Goal: Find specific page/section: Find specific page/section

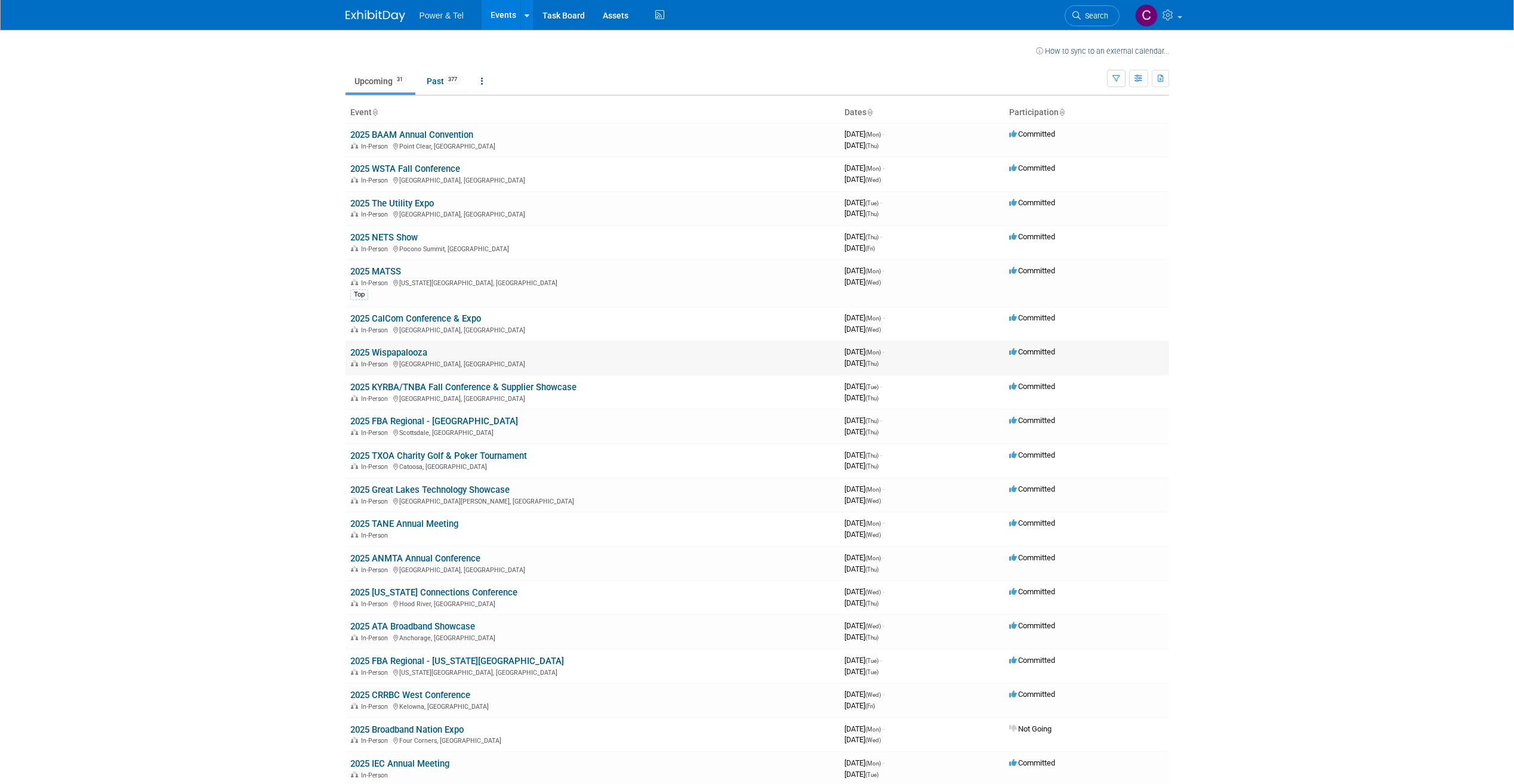
click at [416, 352] on link "2025 Wispapalooza" at bounding box center [389, 352] width 77 height 11
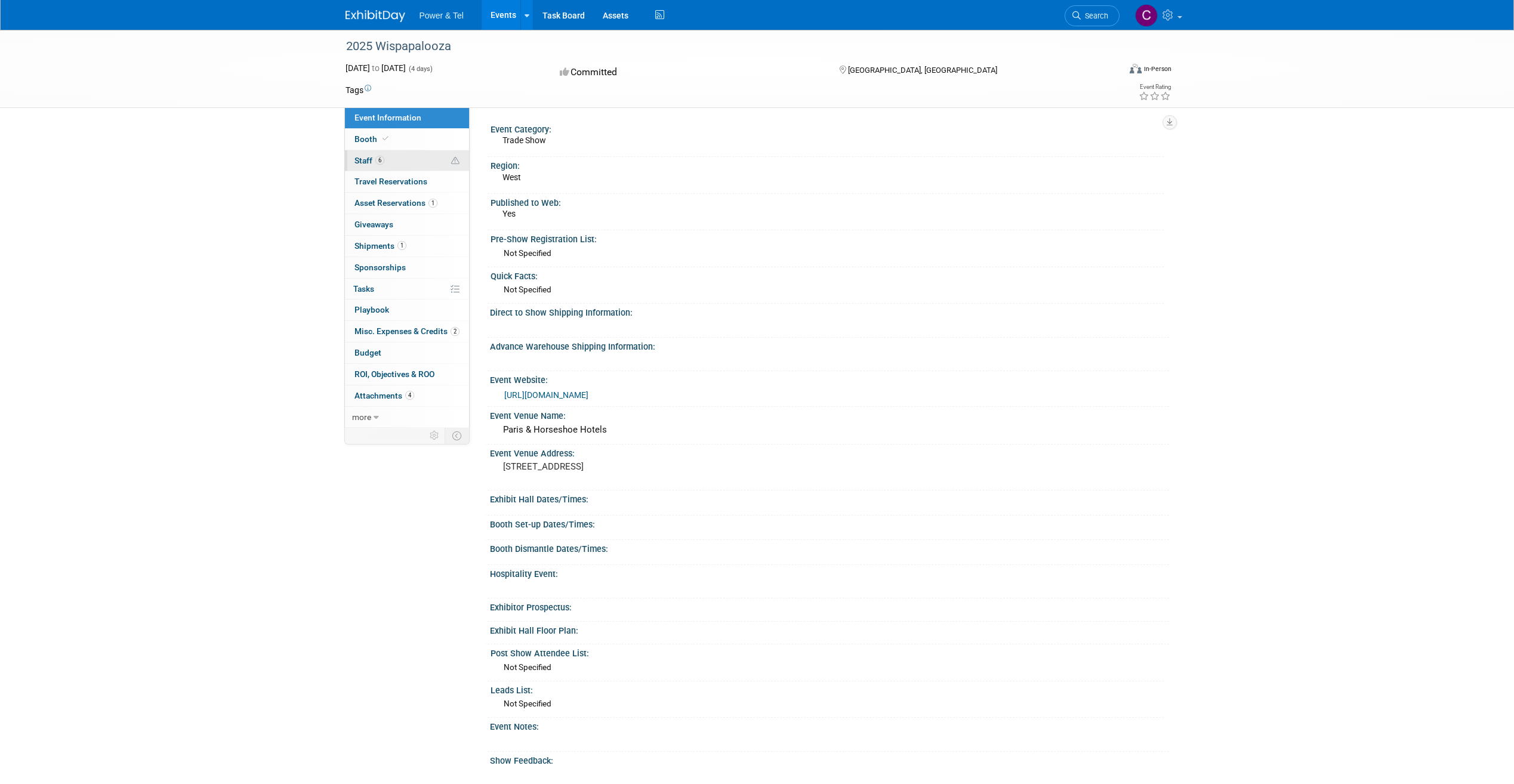
click at [372, 158] on span "Staff 6" at bounding box center [369, 160] width 30 height 10
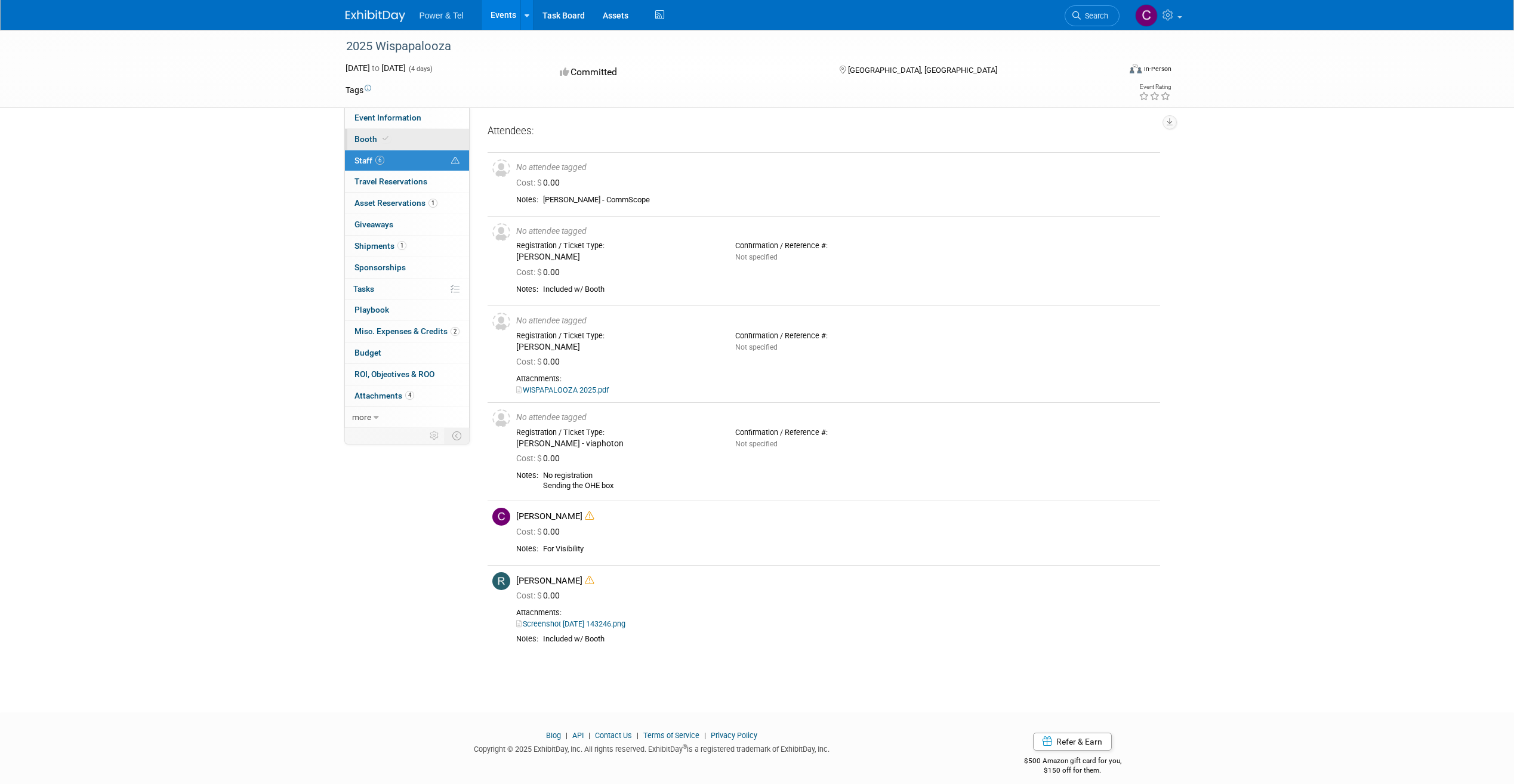
click at [428, 133] on link "Booth" at bounding box center [407, 139] width 124 height 21
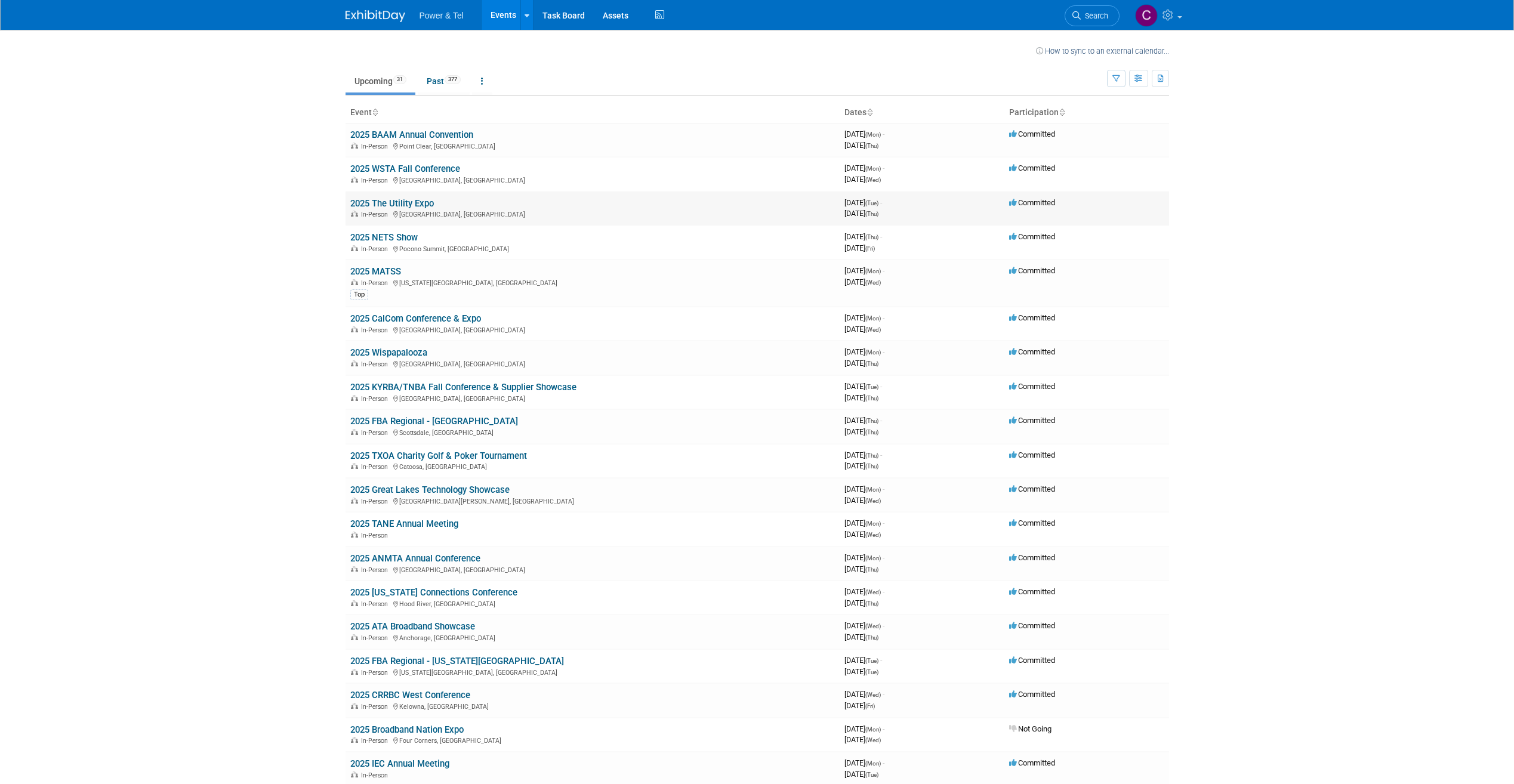
click at [411, 202] on link "2025 The Utility Expo" at bounding box center [392, 203] width 84 height 11
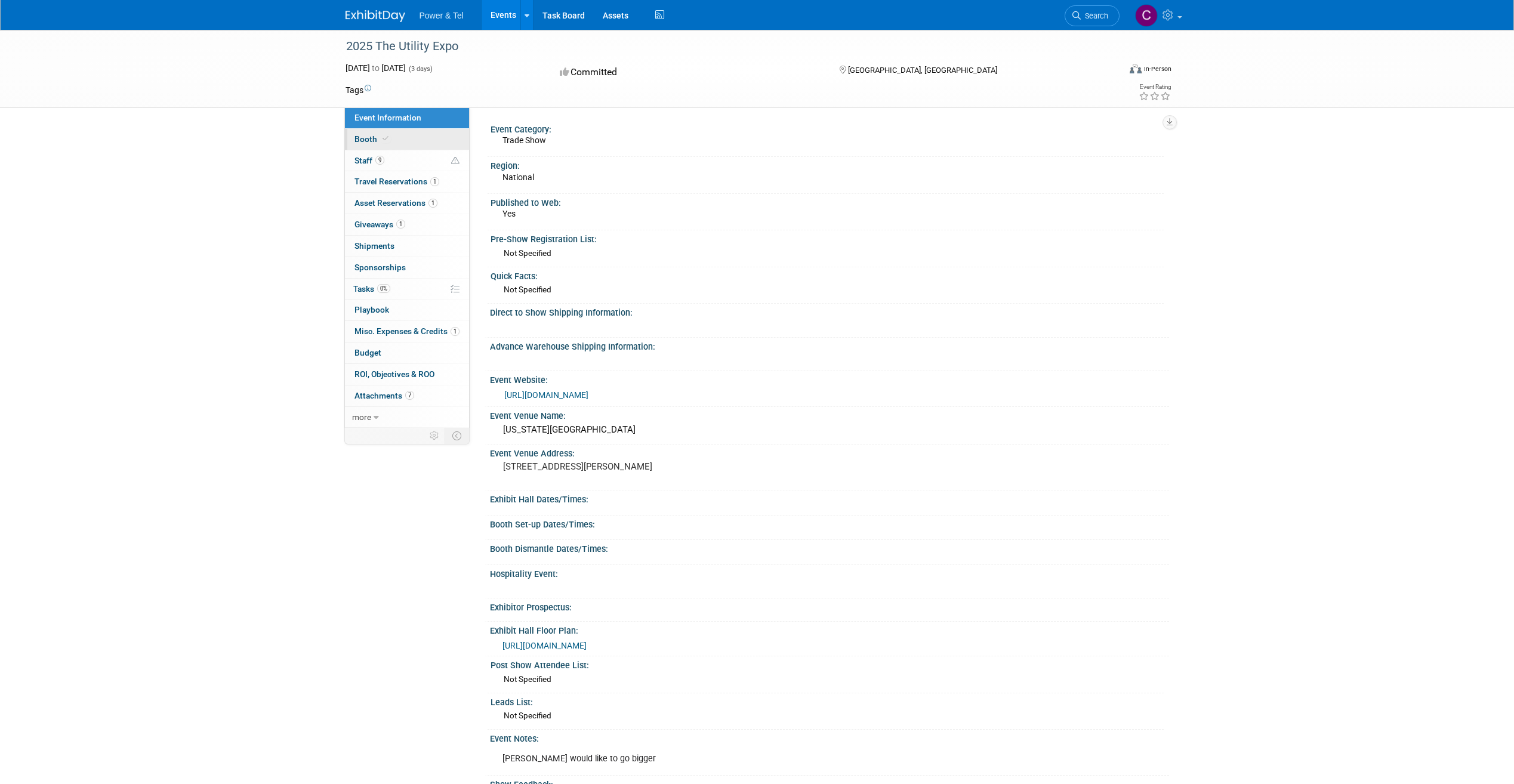
click at [388, 136] on span at bounding box center [385, 139] width 11 height 9
